Goal: Information Seeking & Learning: Check status

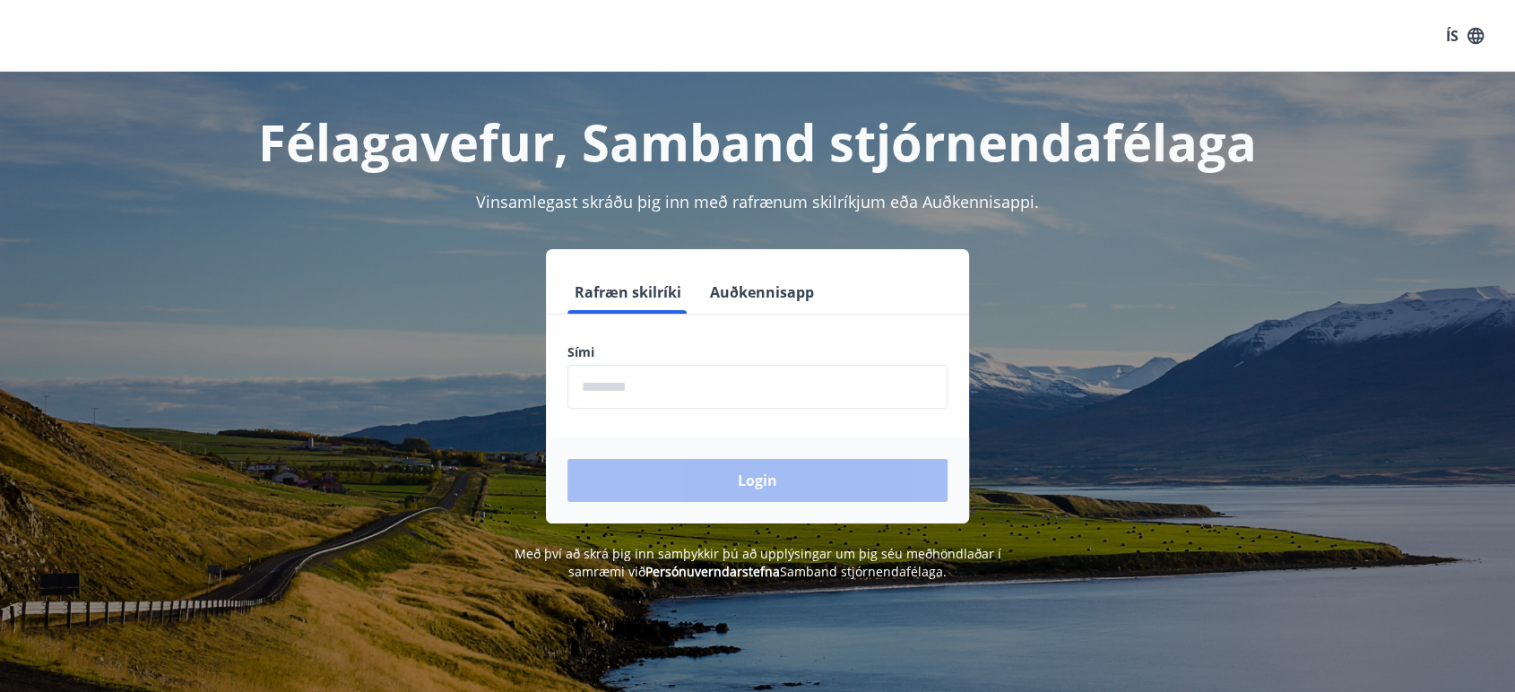
click at [646, 384] on input "phone" at bounding box center [757, 387] width 380 height 44
type input "********"
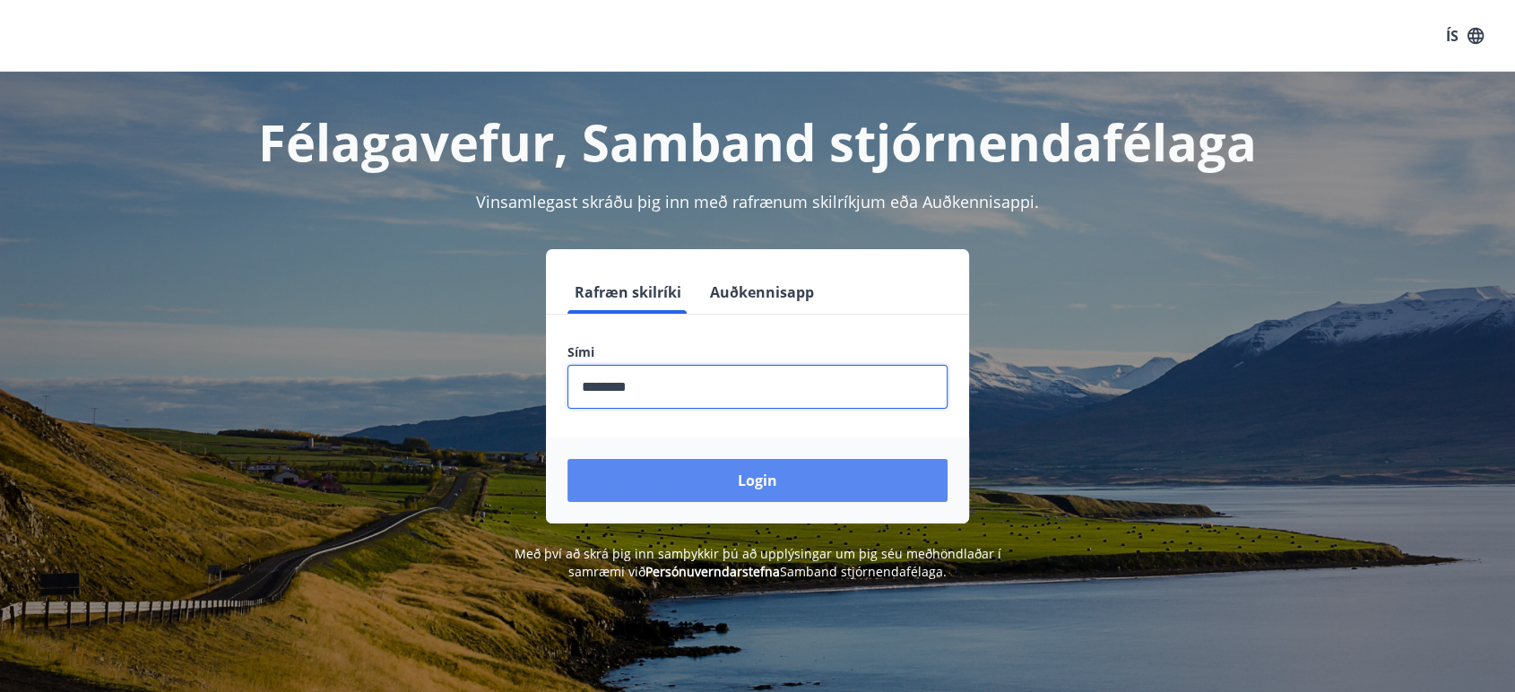
click at [757, 486] on button "Login" at bounding box center [757, 480] width 380 height 43
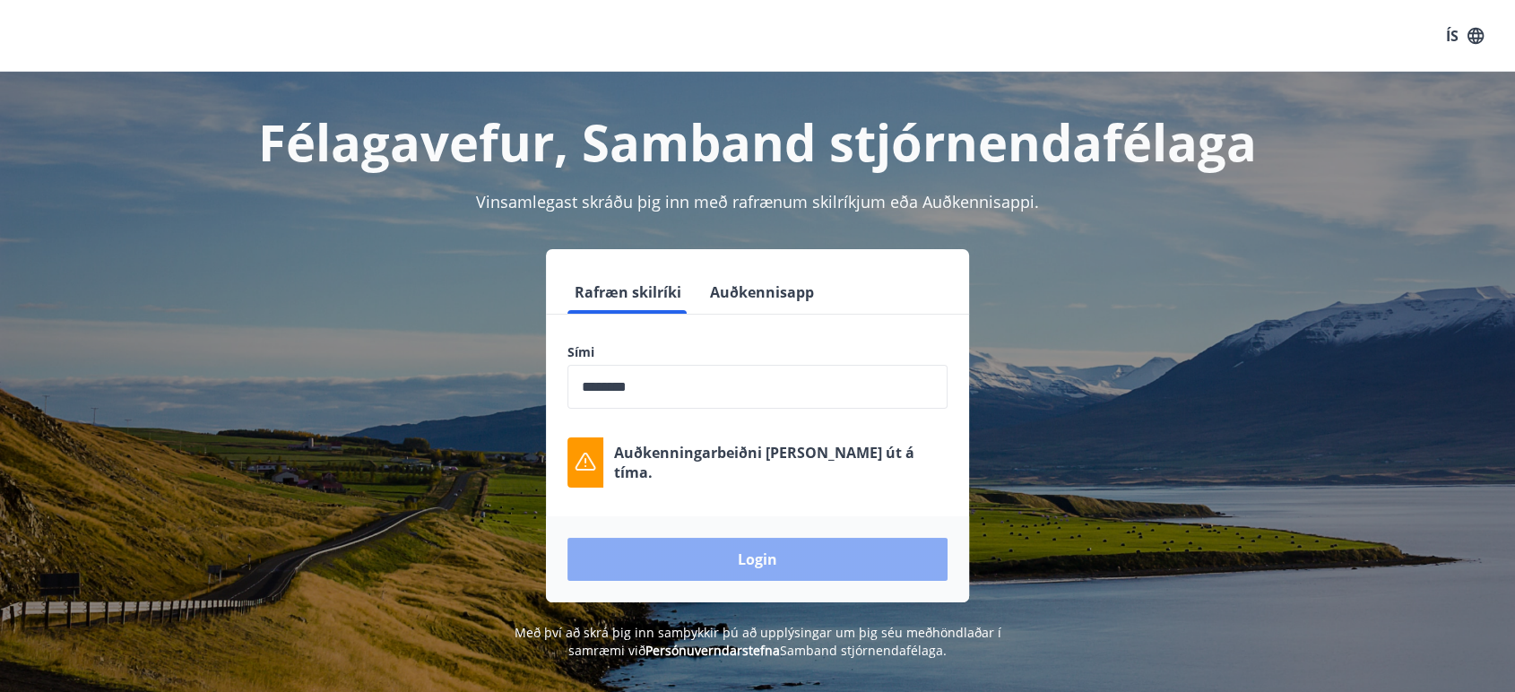
click at [755, 563] on button "Login" at bounding box center [757, 559] width 380 height 43
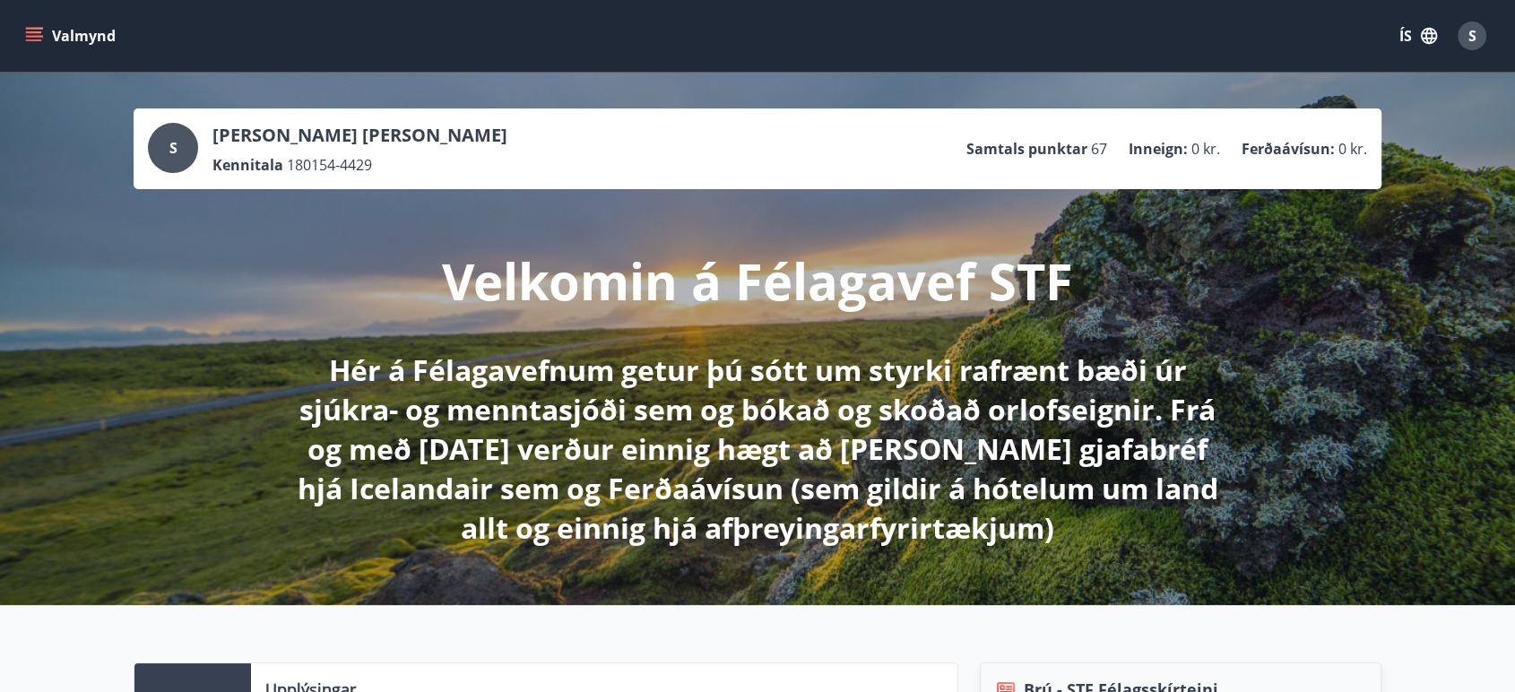
click at [41, 30] on icon "menu" at bounding box center [34, 36] width 18 height 18
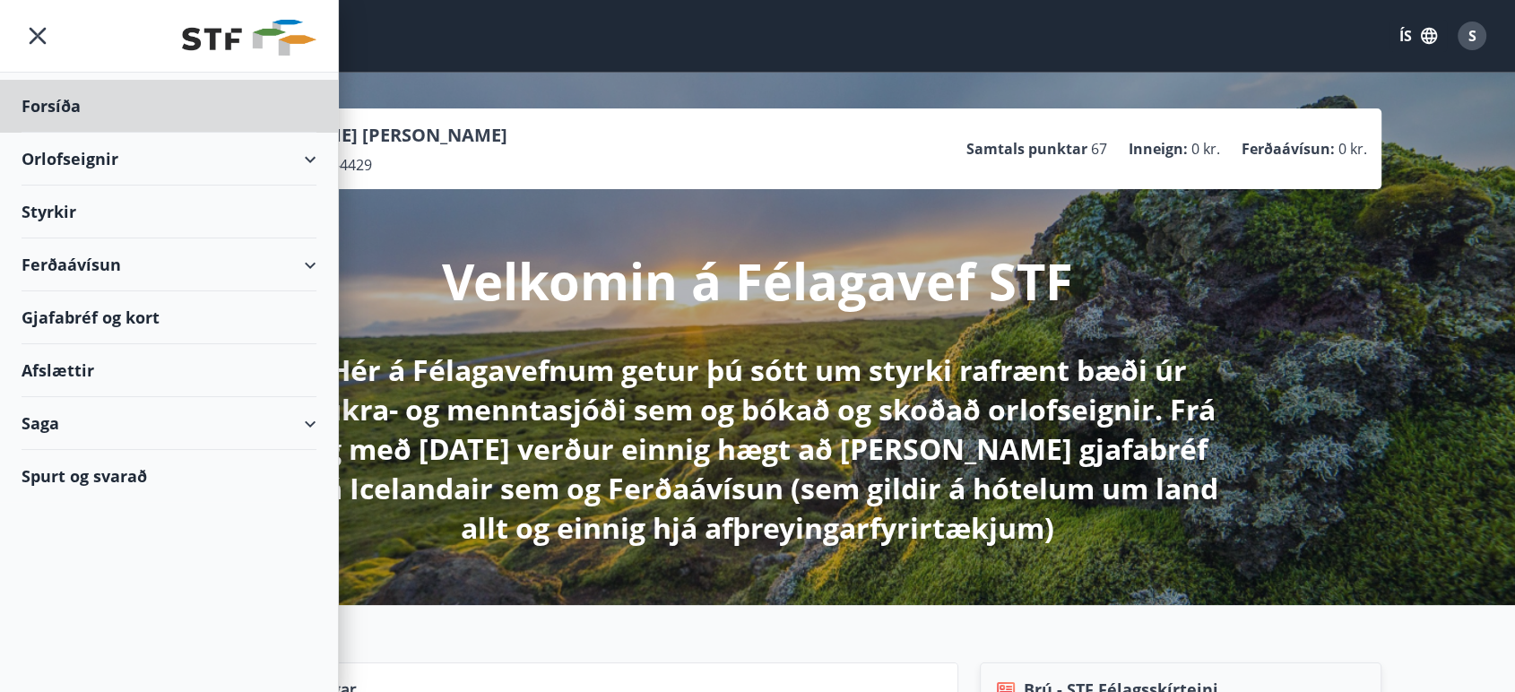
click at [54, 133] on div "Styrkir" at bounding box center [169, 106] width 295 height 53
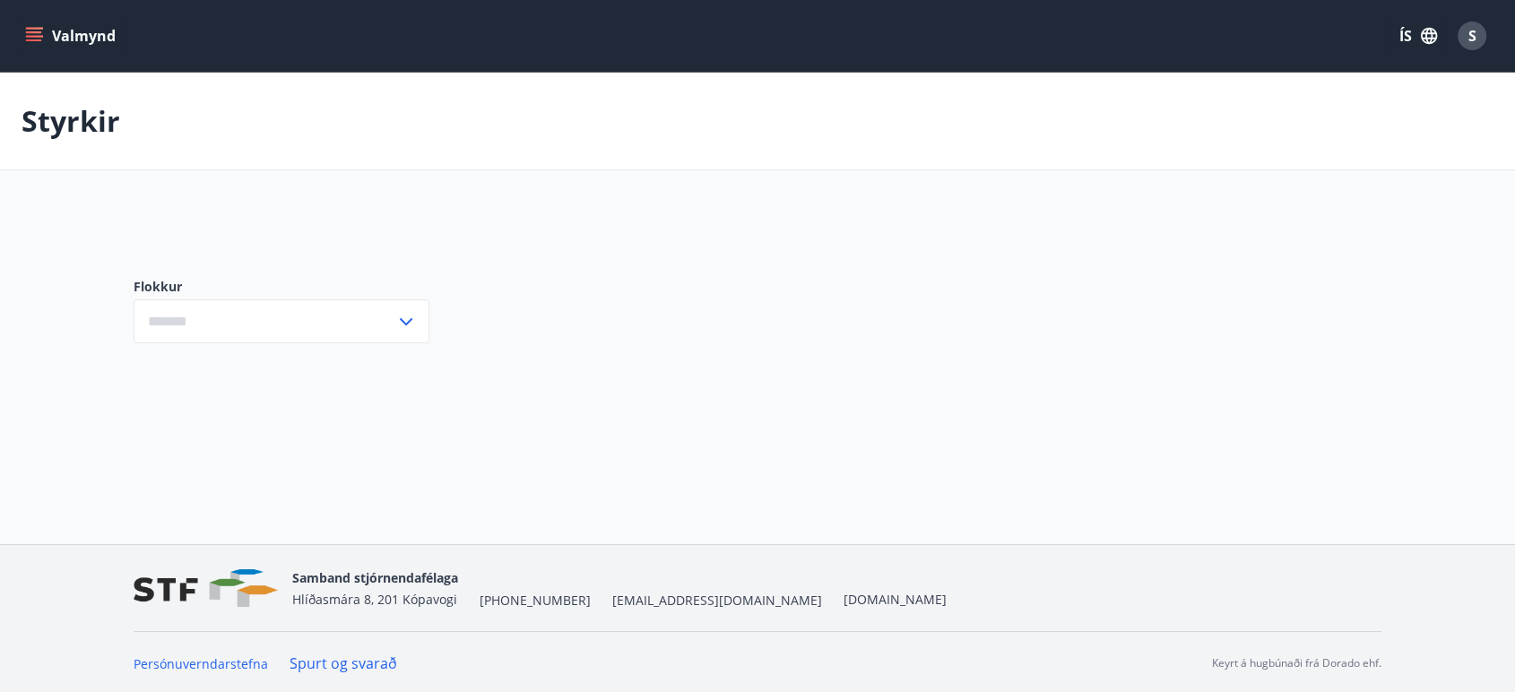
type input "***"
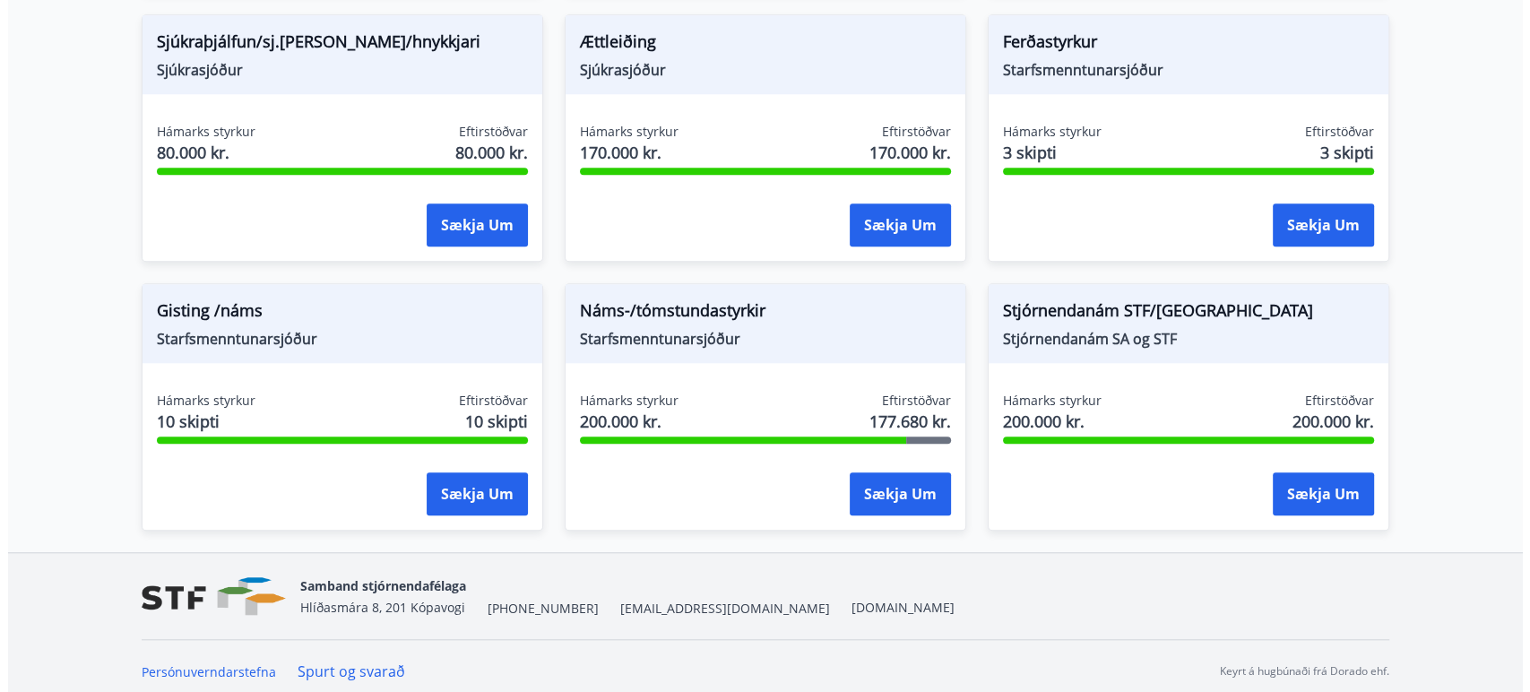
scroll to position [1542, 0]
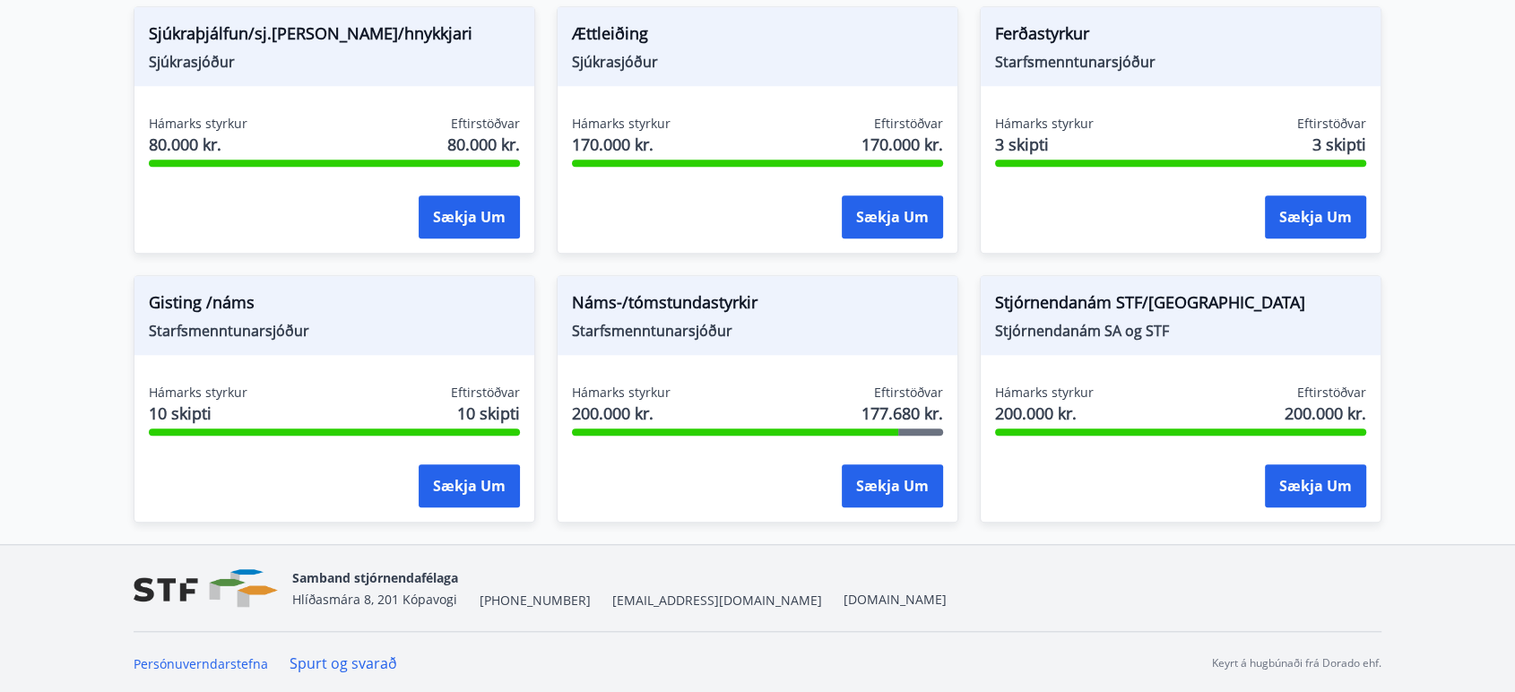
click at [669, 312] on span "Náms-/tómstundastyrkir" at bounding box center [757, 305] width 371 height 30
click at [879, 488] on button "Sækja um" at bounding box center [892, 485] width 101 height 43
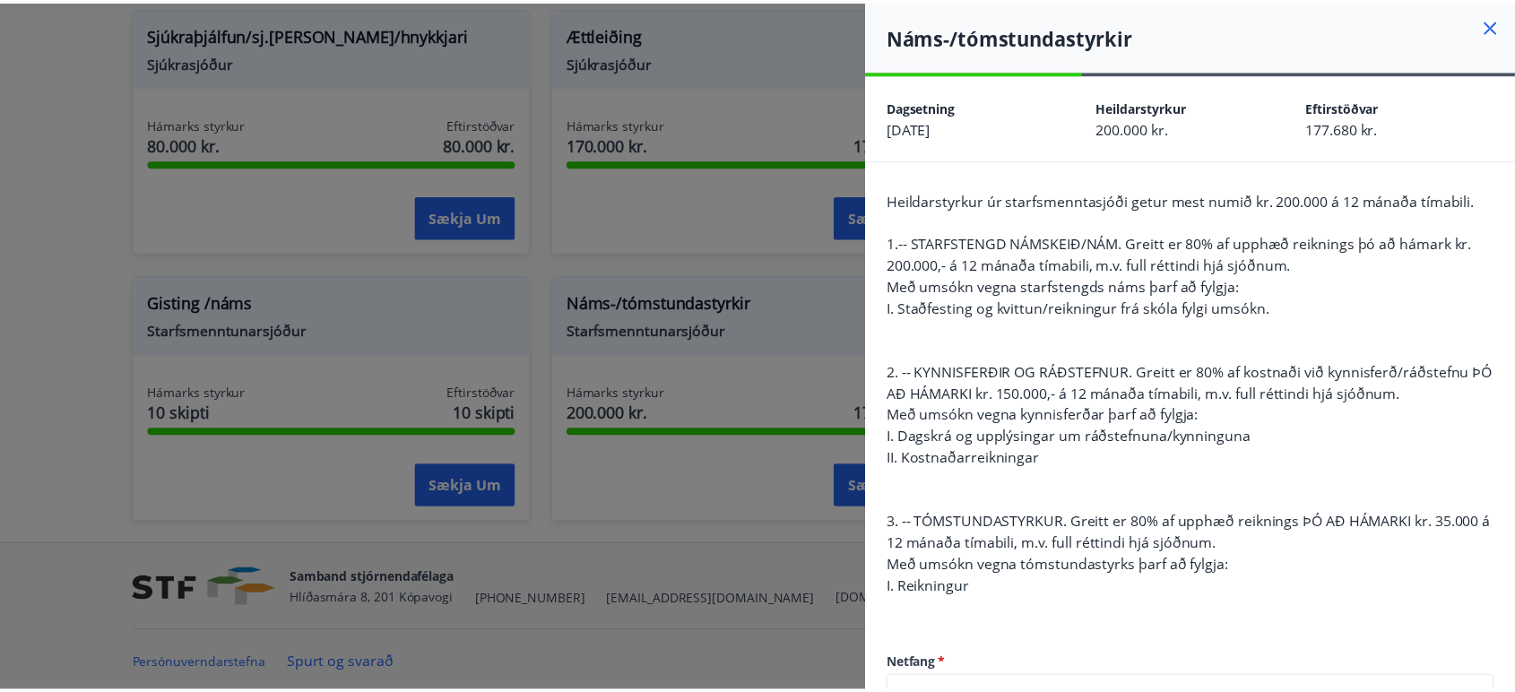
scroll to position [0, 0]
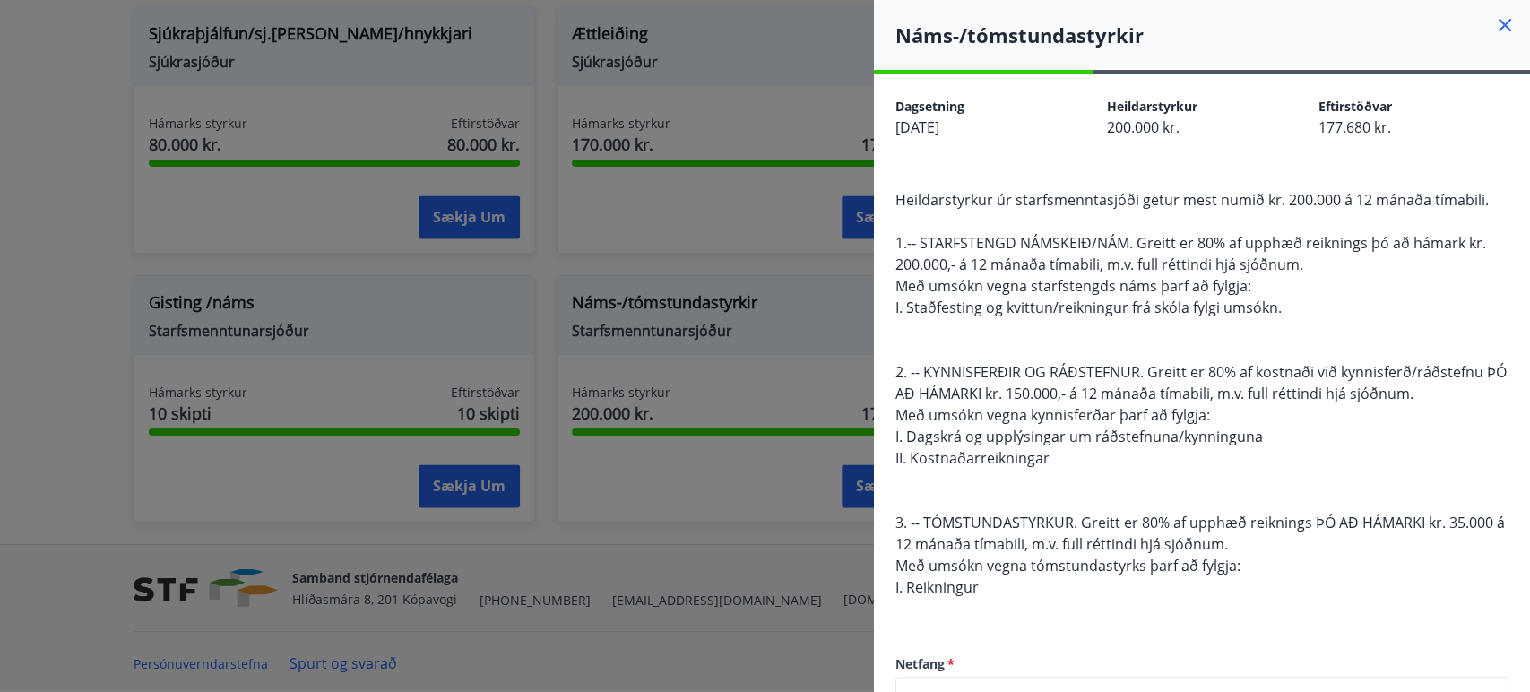
click at [1498, 22] on icon at bounding box center [1504, 25] width 13 height 13
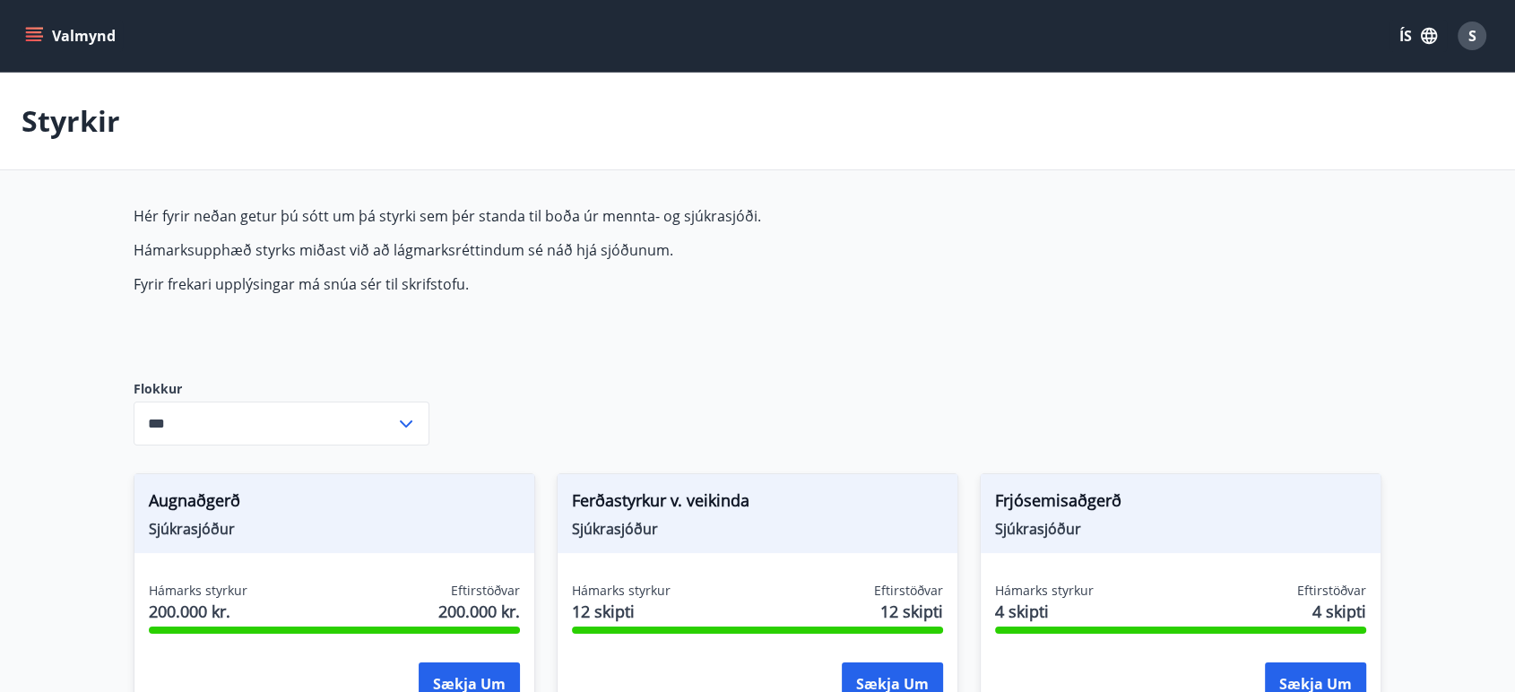
click at [32, 34] on icon "menu" at bounding box center [34, 36] width 18 height 18
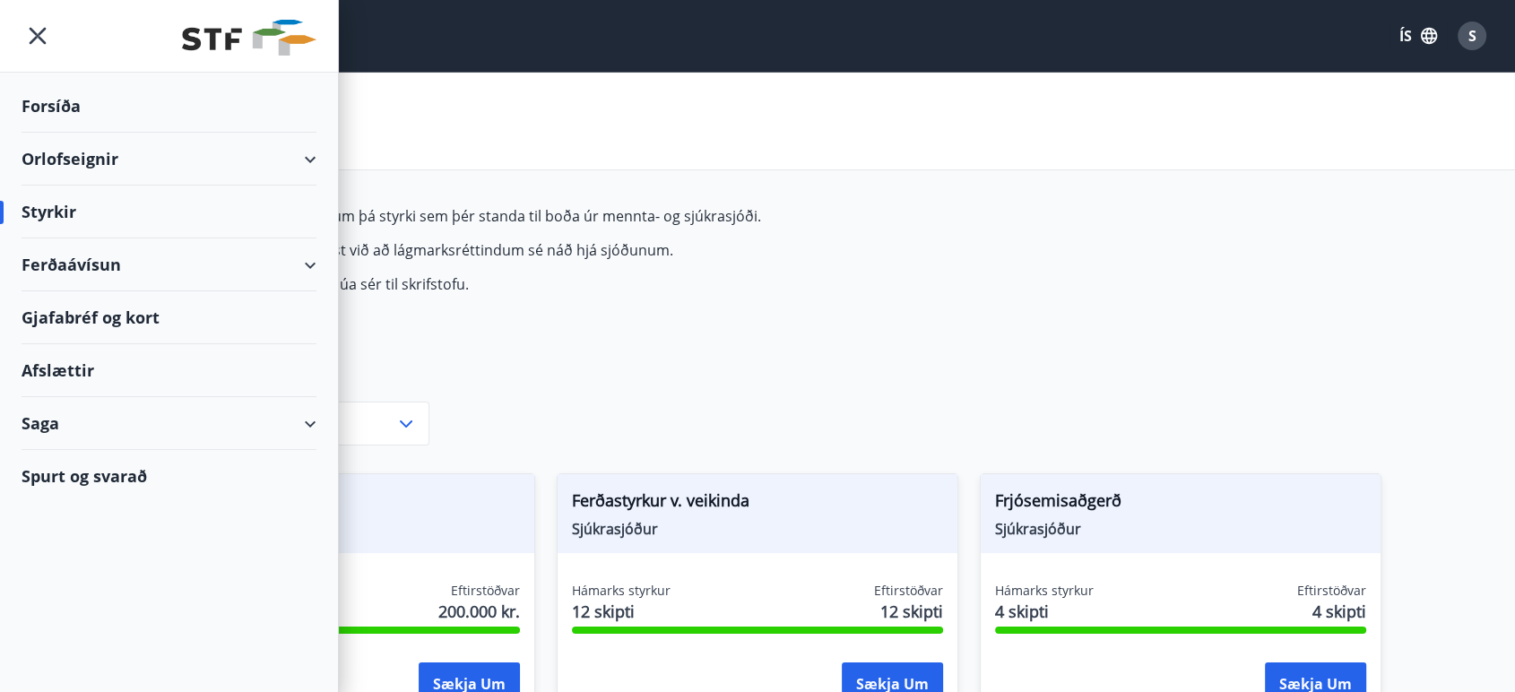
click at [308, 421] on div "Saga" at bounding box center [169, 423] width 295 height 53
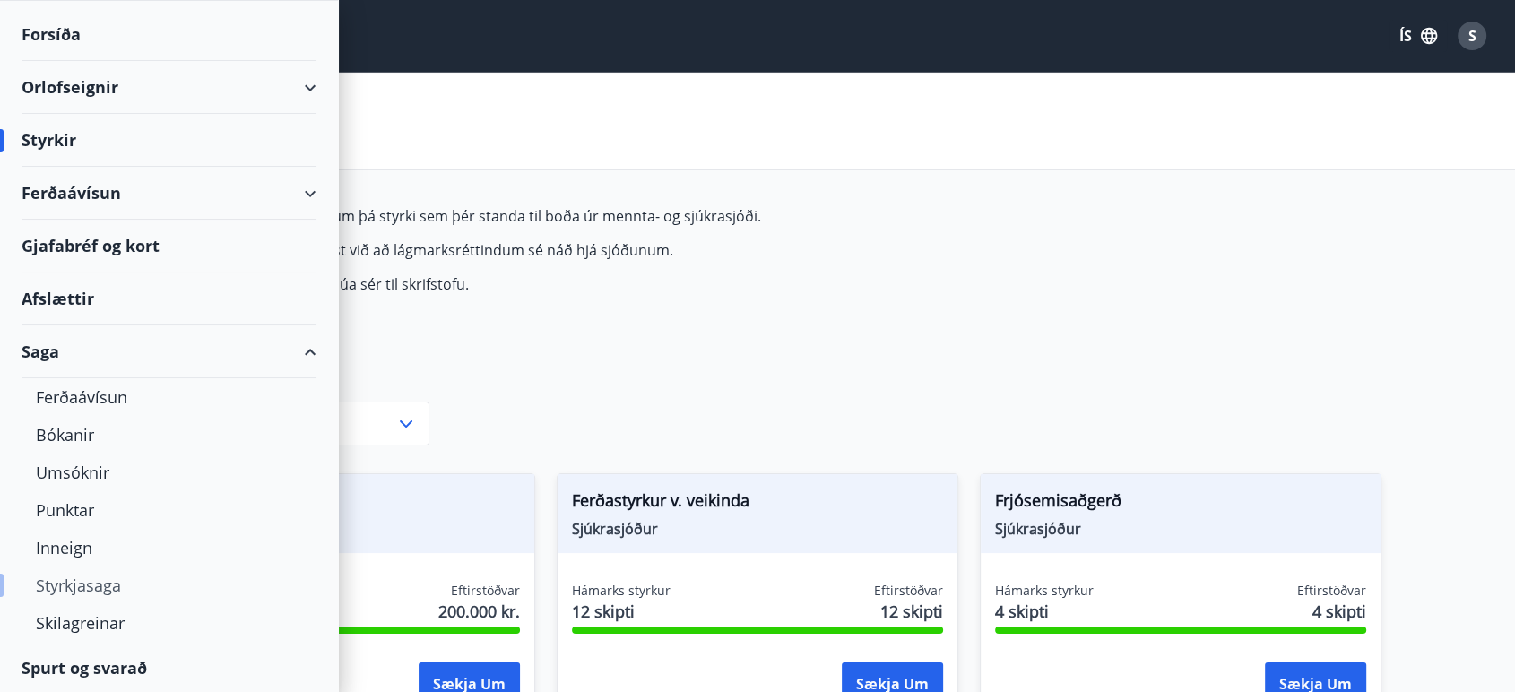
click at [96, 576] on div "Styrkjasaga" at bounding box center [169, 585] width 266 height 38
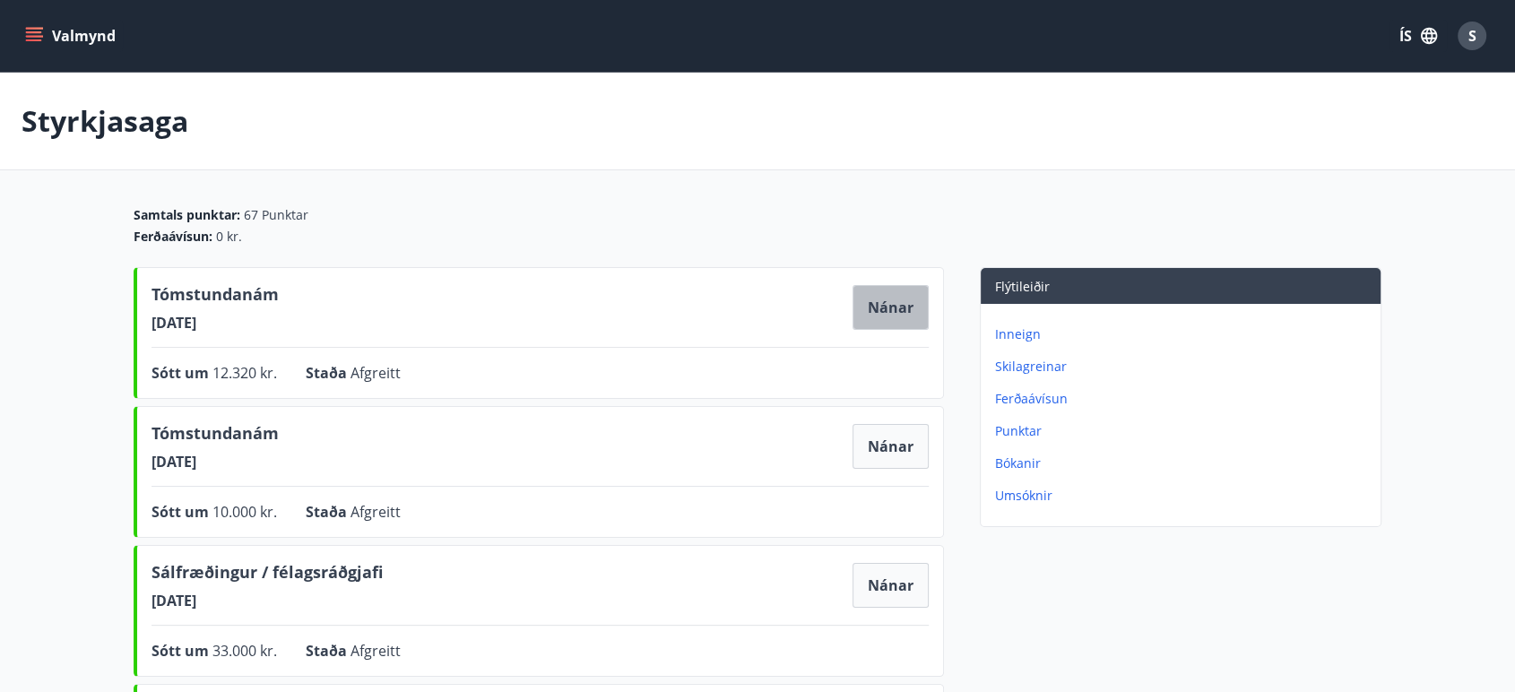
click at [909, 314] on button "Nánar" at bounding box center [890, 307] width 76 height 45
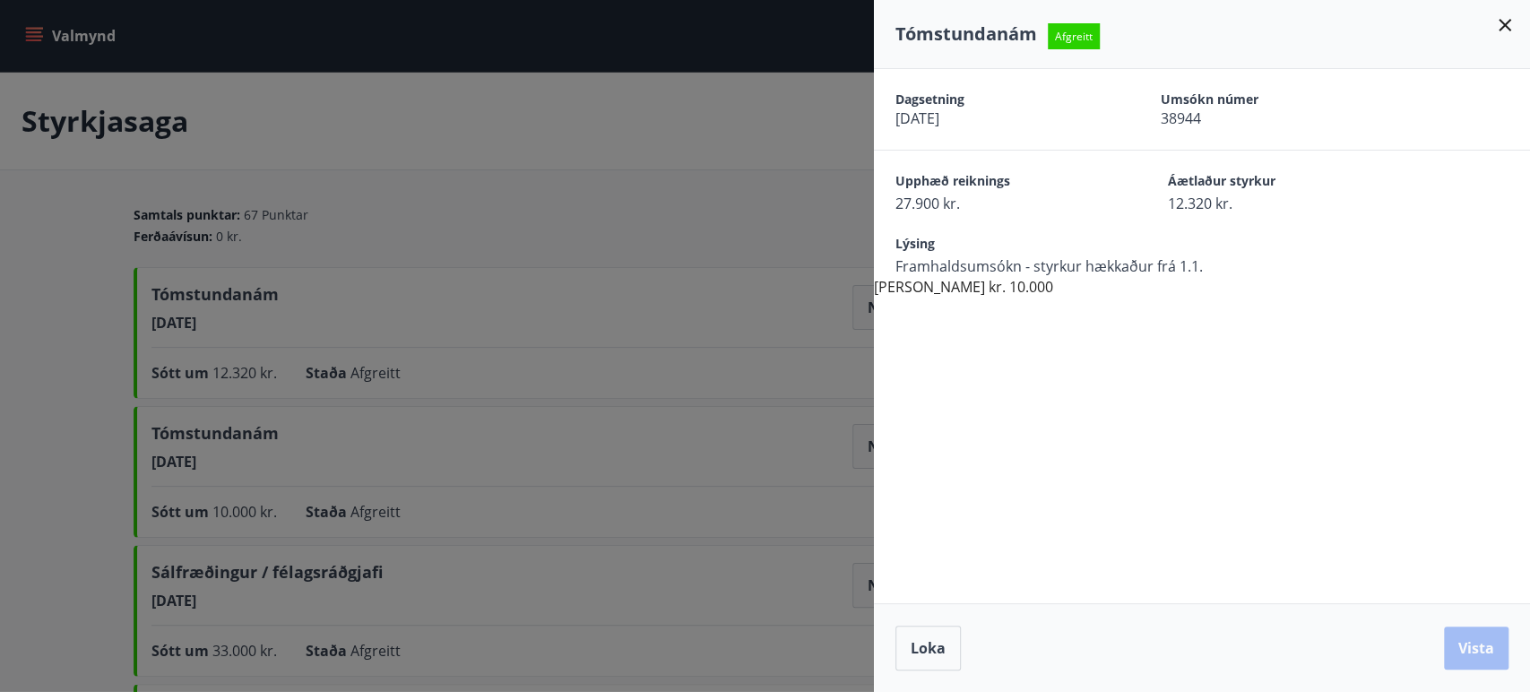
click at [1504, 25] on icon at bounding box center [1504, 25] width 13 height 13
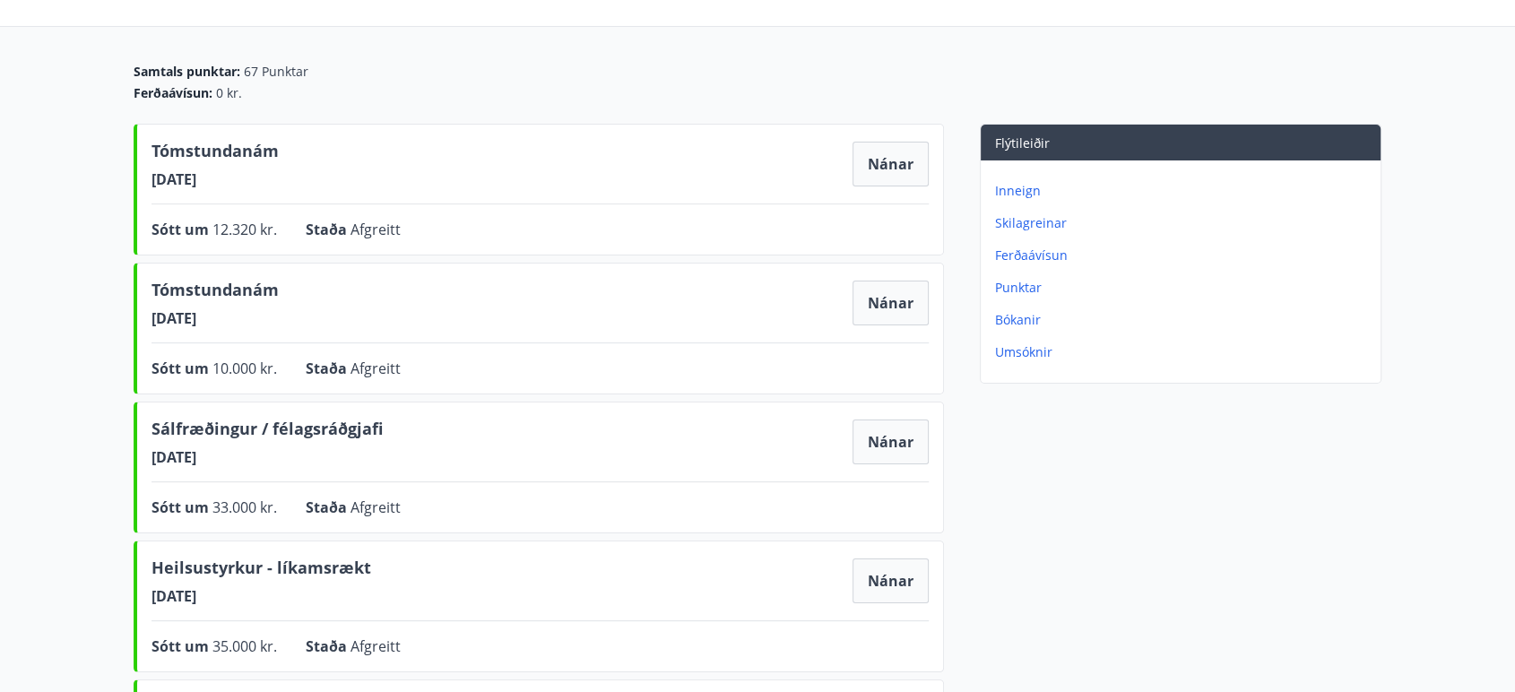
scroll to position [199, 0]
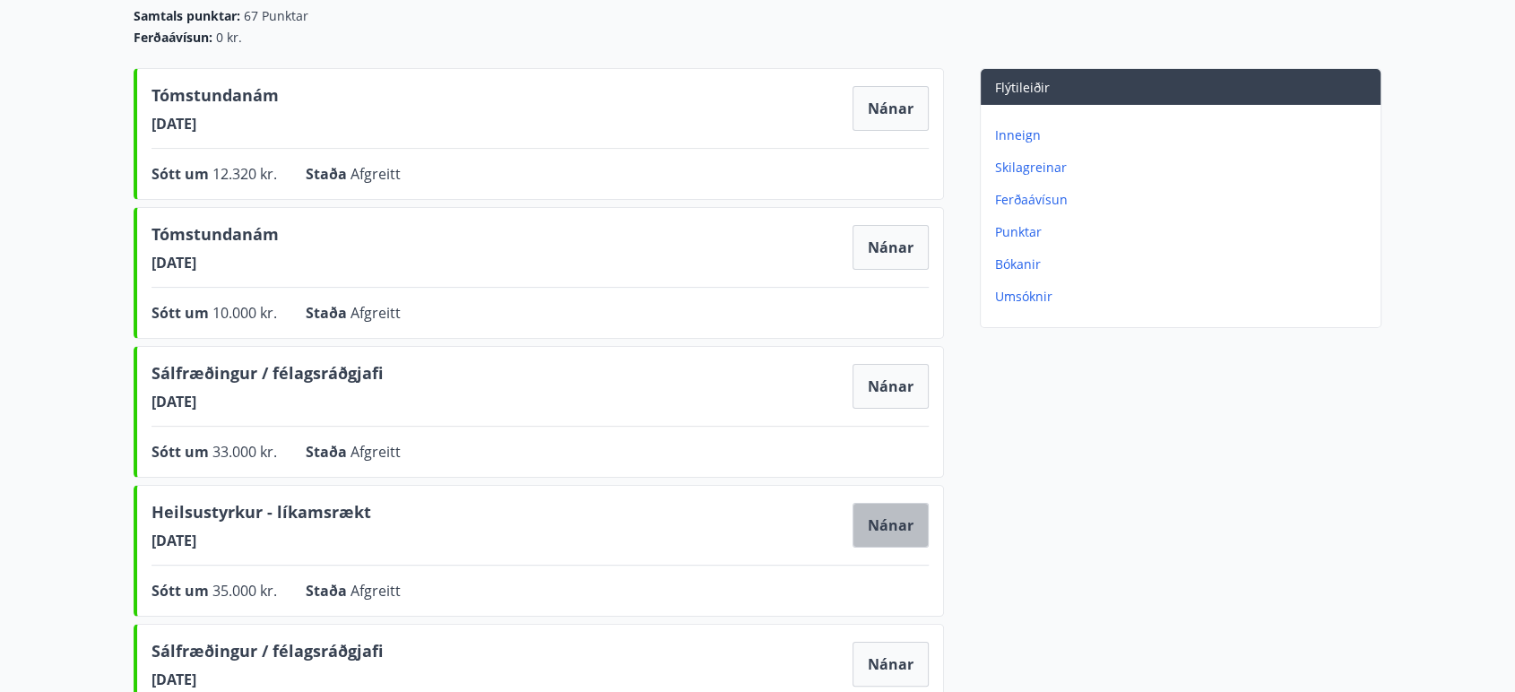
click at [898, 526] on button "Nánar" at bounding box center [890, 525] width 76 height 45
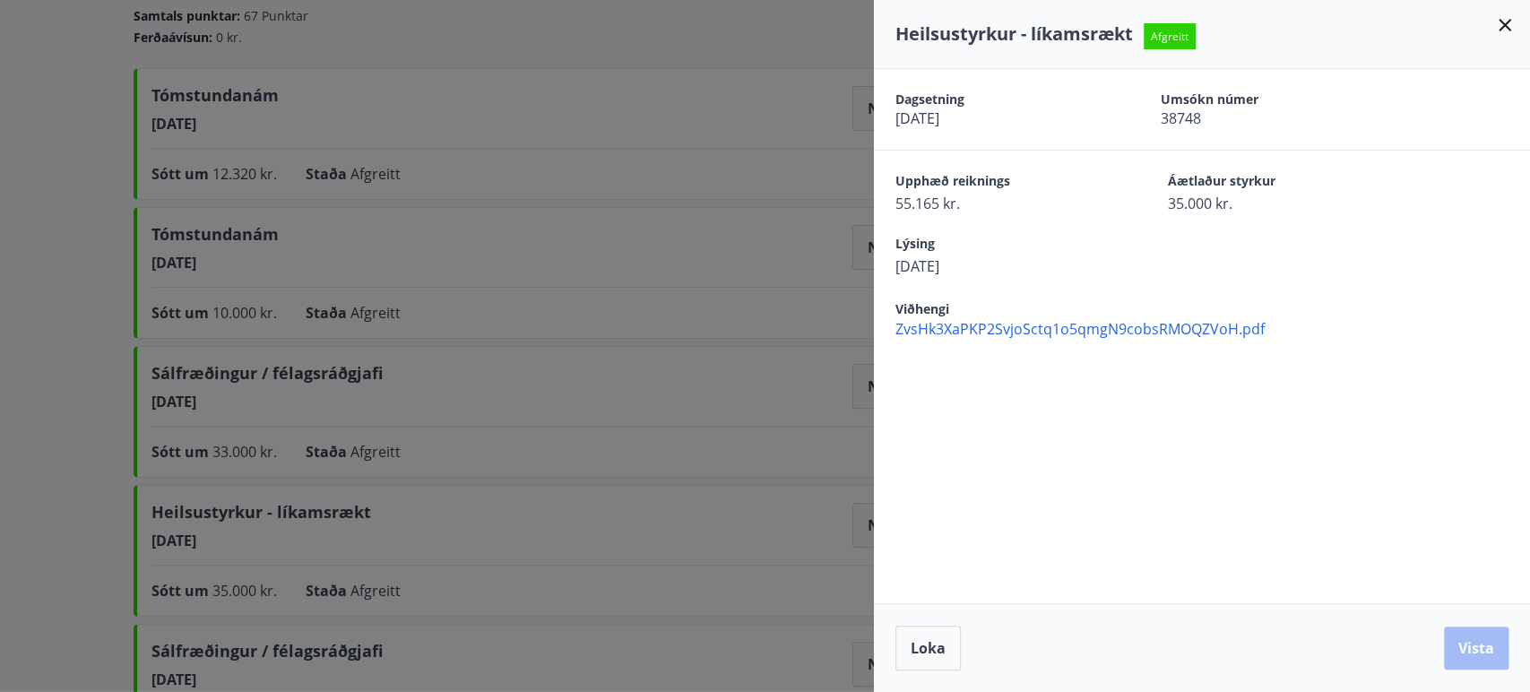
click at [1045, 327] on span "ZvsHk3XaPKP2SvjoSctq1o5qmgN9cobsRMOQZVoH.pdf" at bounding box center [1212, 329] width 635 height 20
click at [731, 93] on div at bounding box center [765, 346] width 1530 height 692
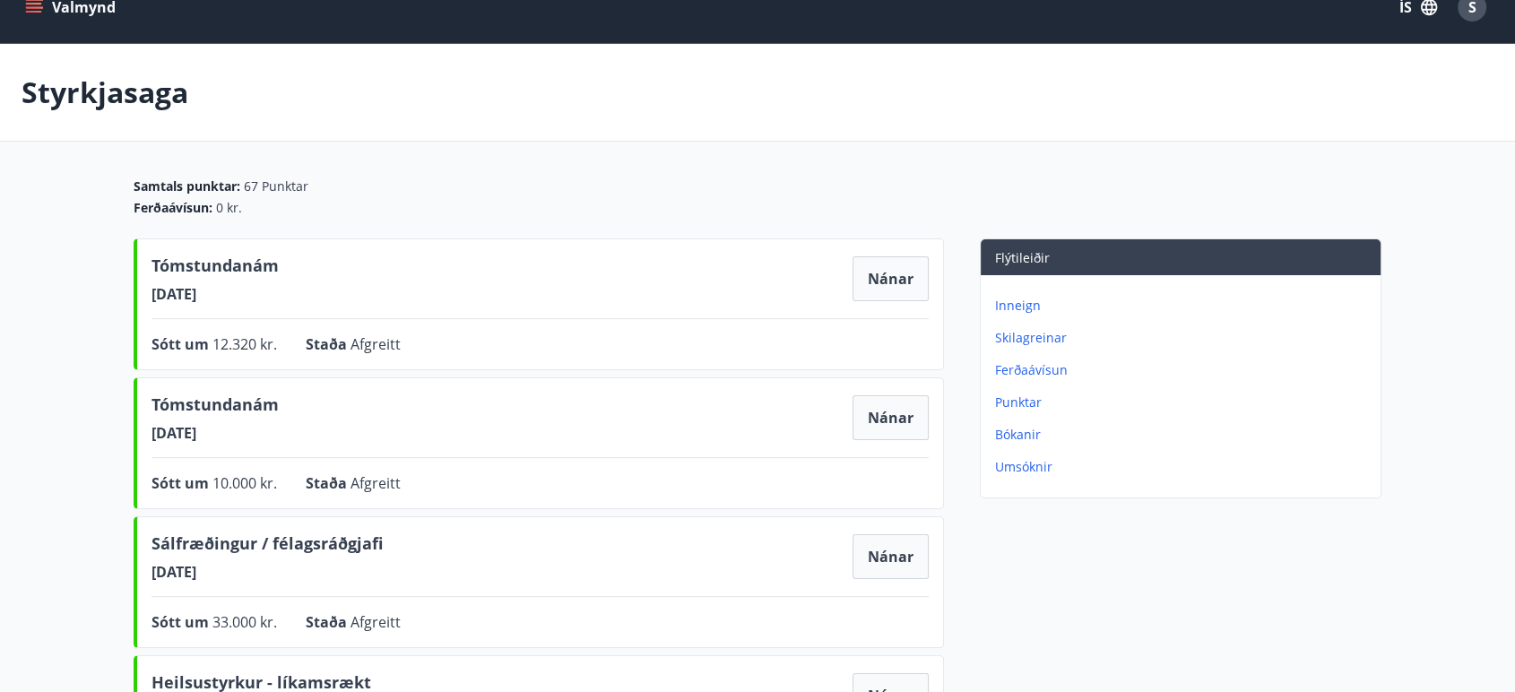
scroll to position [0, 0]
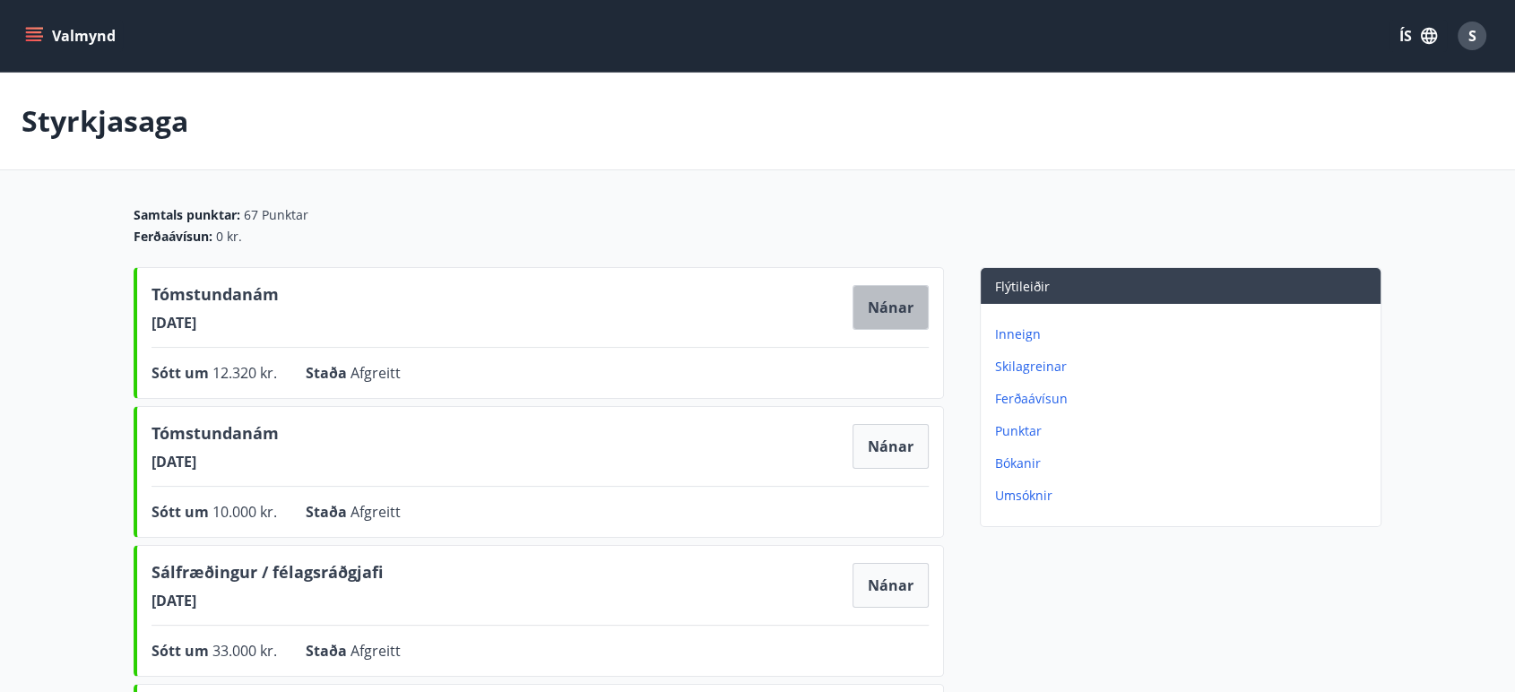
click at [883, 306] on button "Nánar" at bounding box center [890, 307] width 76 height 45
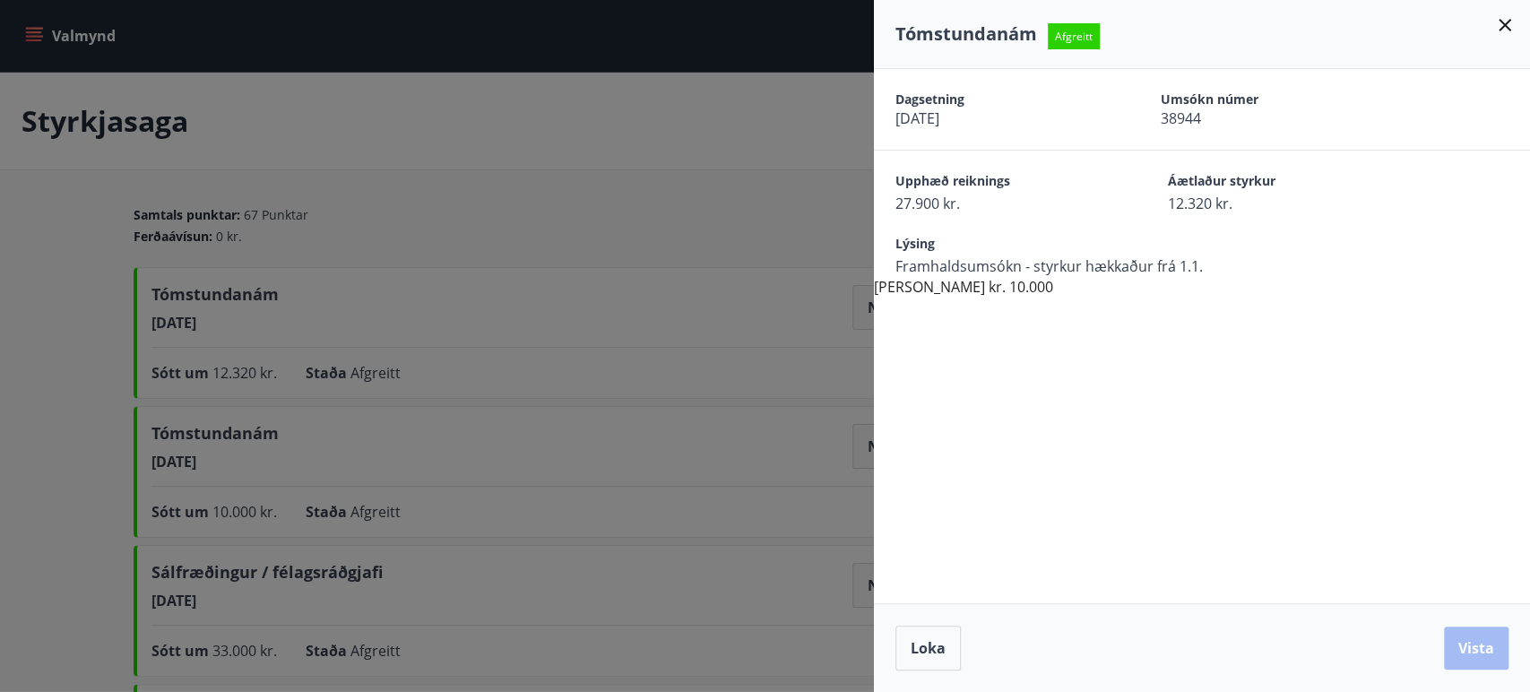
click at [1506, 21] on icon at bounding box center [1505, 25] width 22 height 22
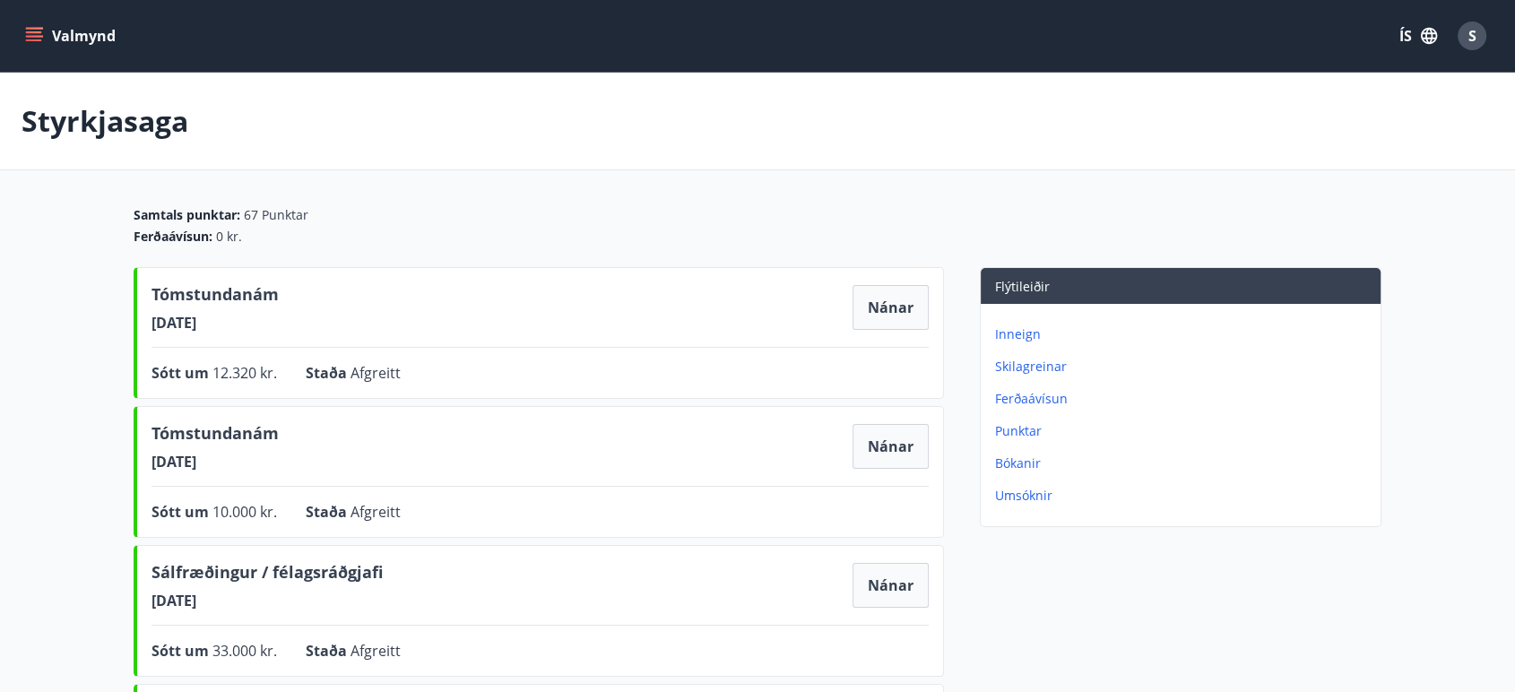
click at [1472, 39] on span "S" at bounding box center [1472, 36] width 8 height 20
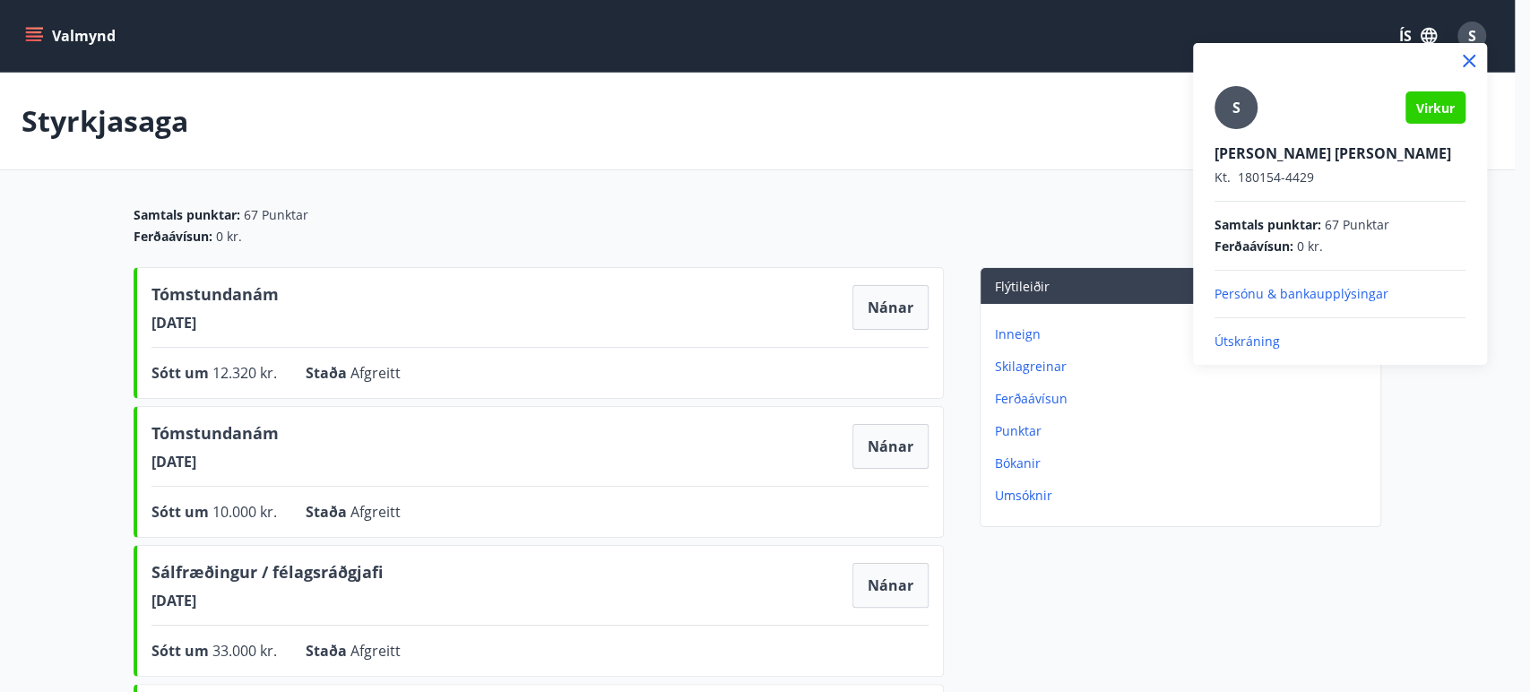
click at [1234, 346] on p "Útskráning" at bounding box center [1339, 341] width 251 height 18
